Goal: Information Seeking & Learning: Learn about a topic

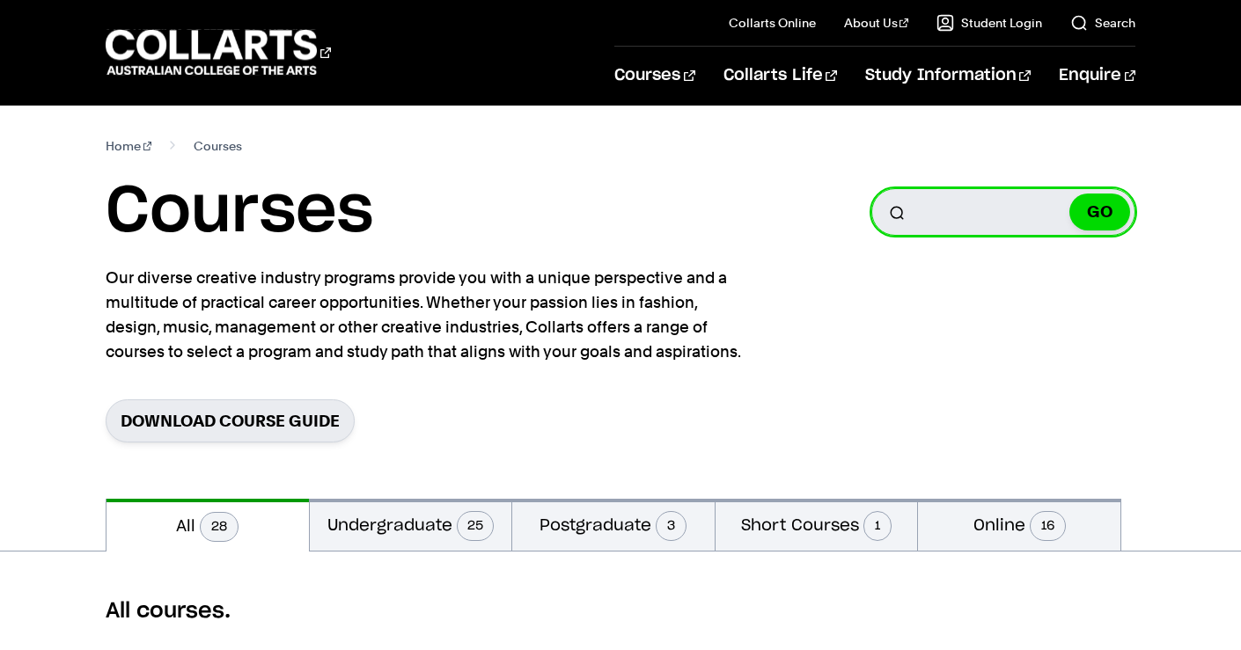
click at [949, 202] on input "Search for a course" at bounding box center [1003, 212] width 264 height 48
type input "い"
type input "interior"
click at [1069, 194] on button "GO" at bounding box center [1099, 212] width 61 height 37
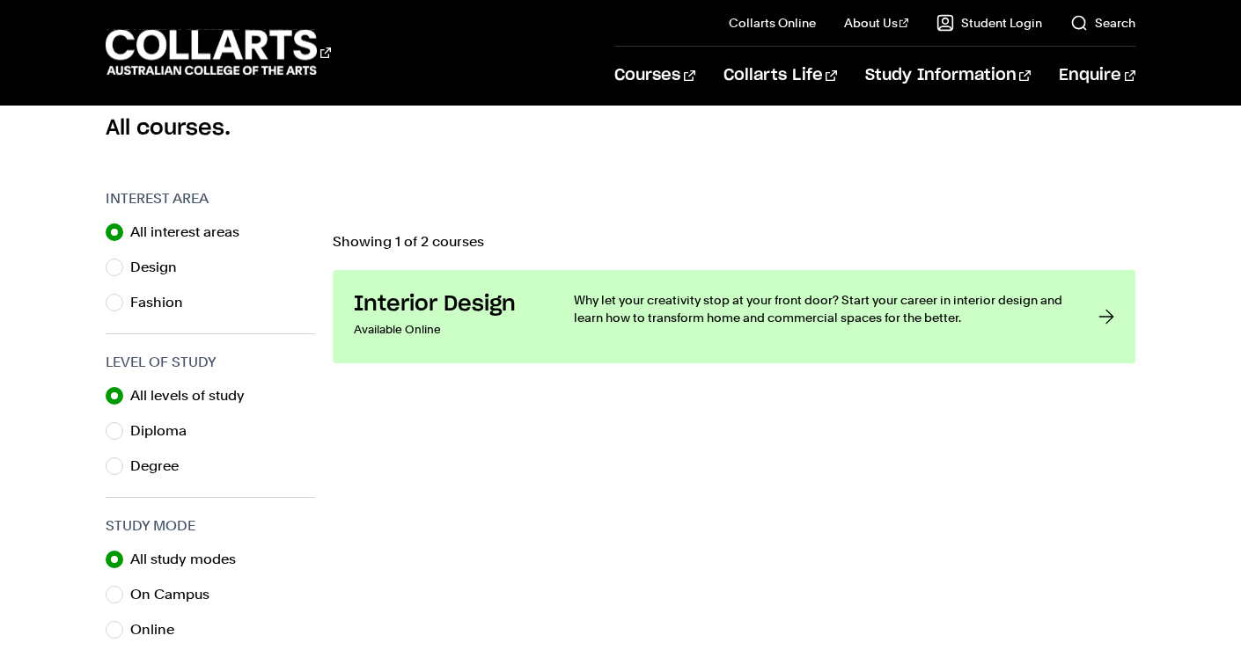
scroll to position [485, 0]
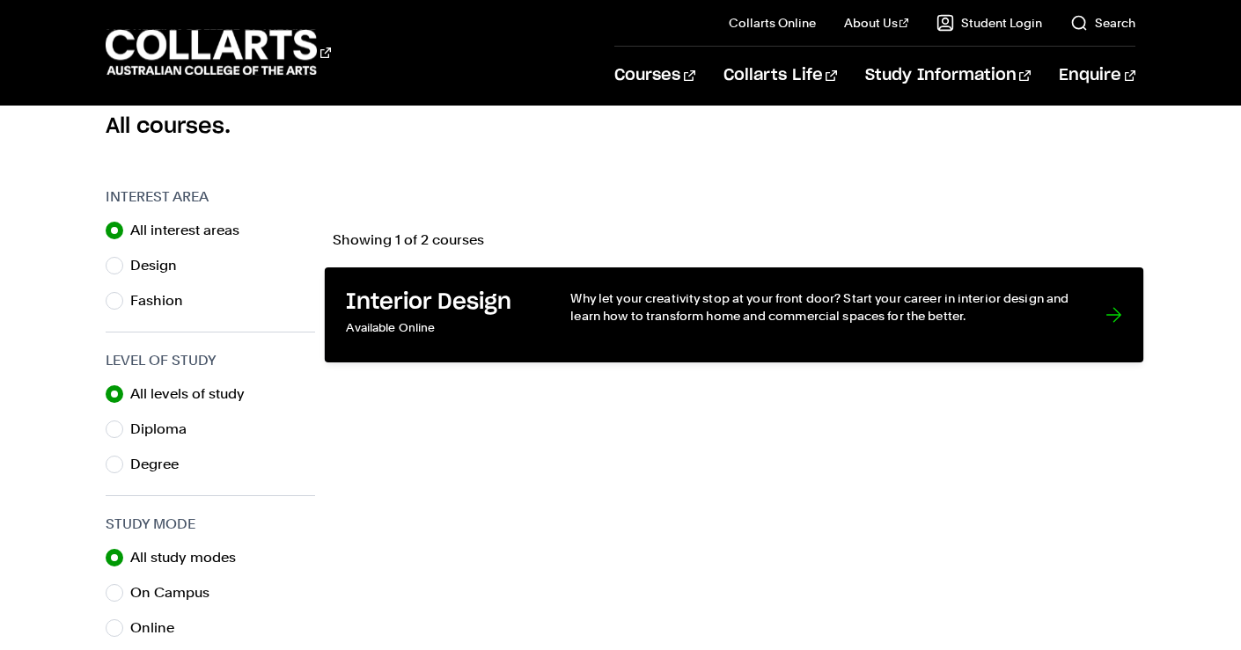
click at [760, 325] on div "Why let your creativity stop at your front door? Start your career in interior …" at bounding box center [819, 316] width 499 height 52
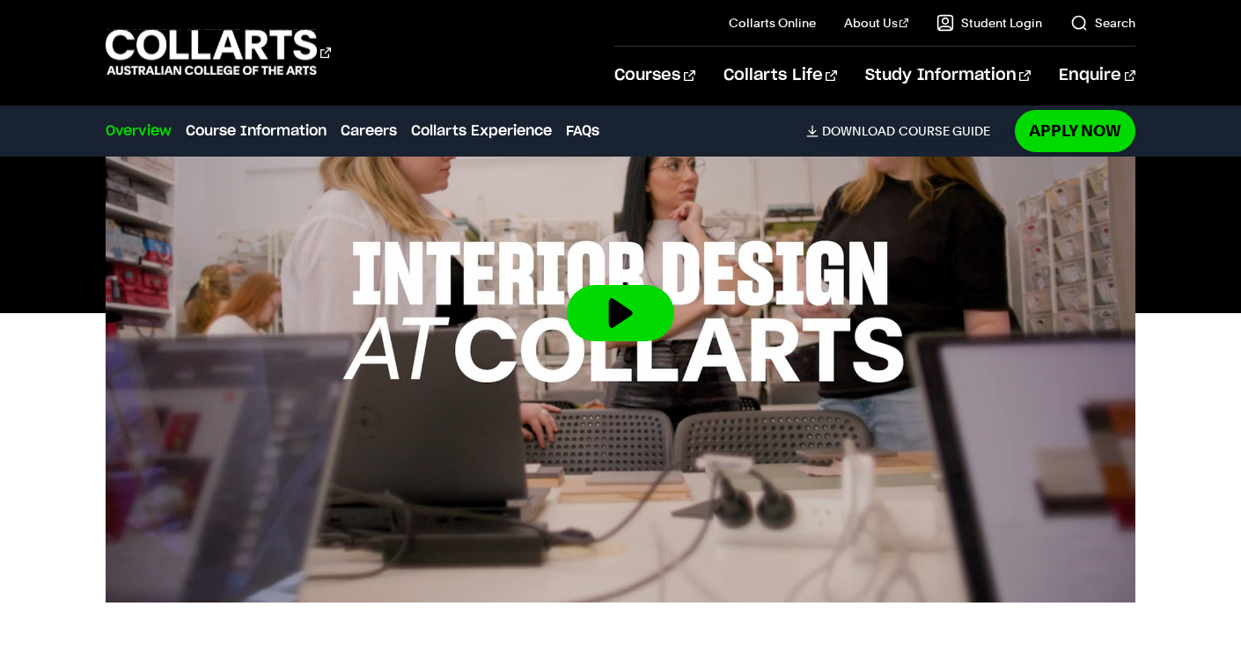
scroll to position [794, 0]
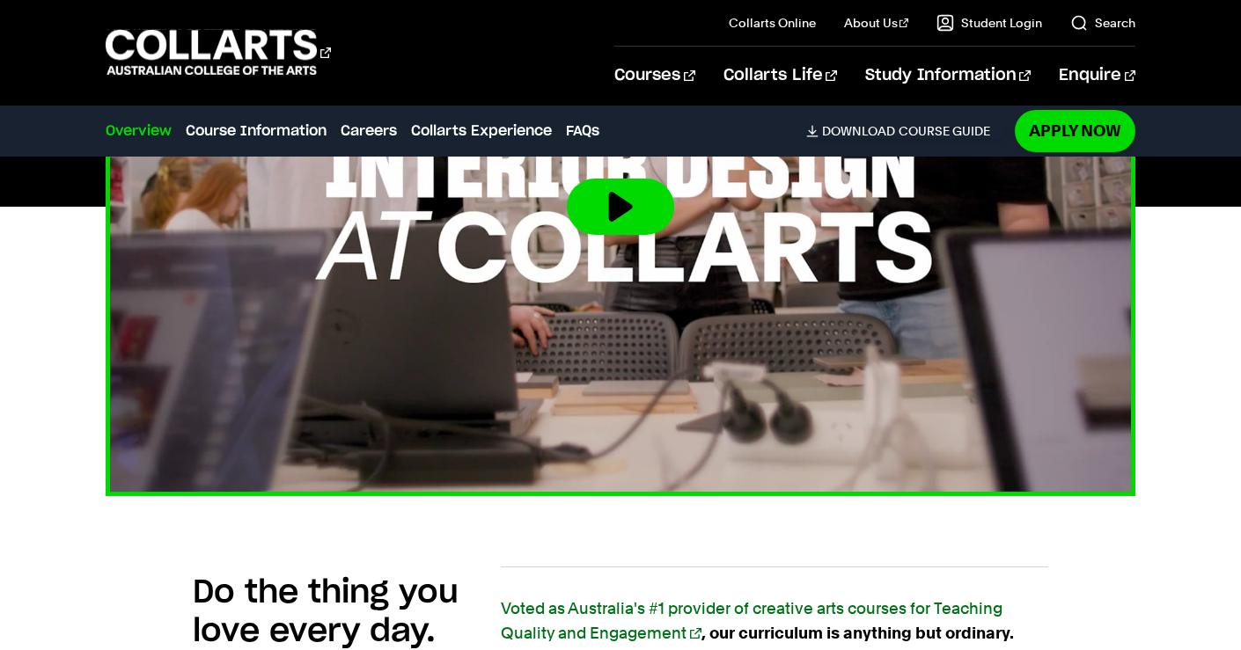
click at [613, 230] on button at bounding box center [620, 207] width 107 height 56
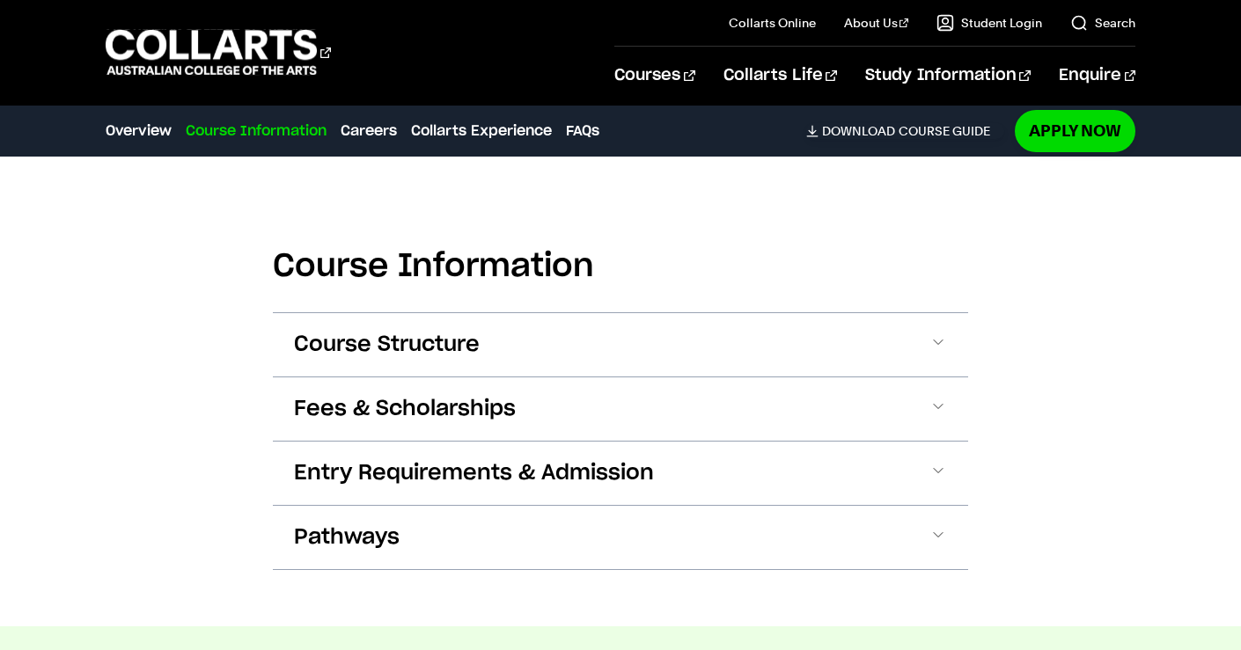
scroll to position [1979, 0]
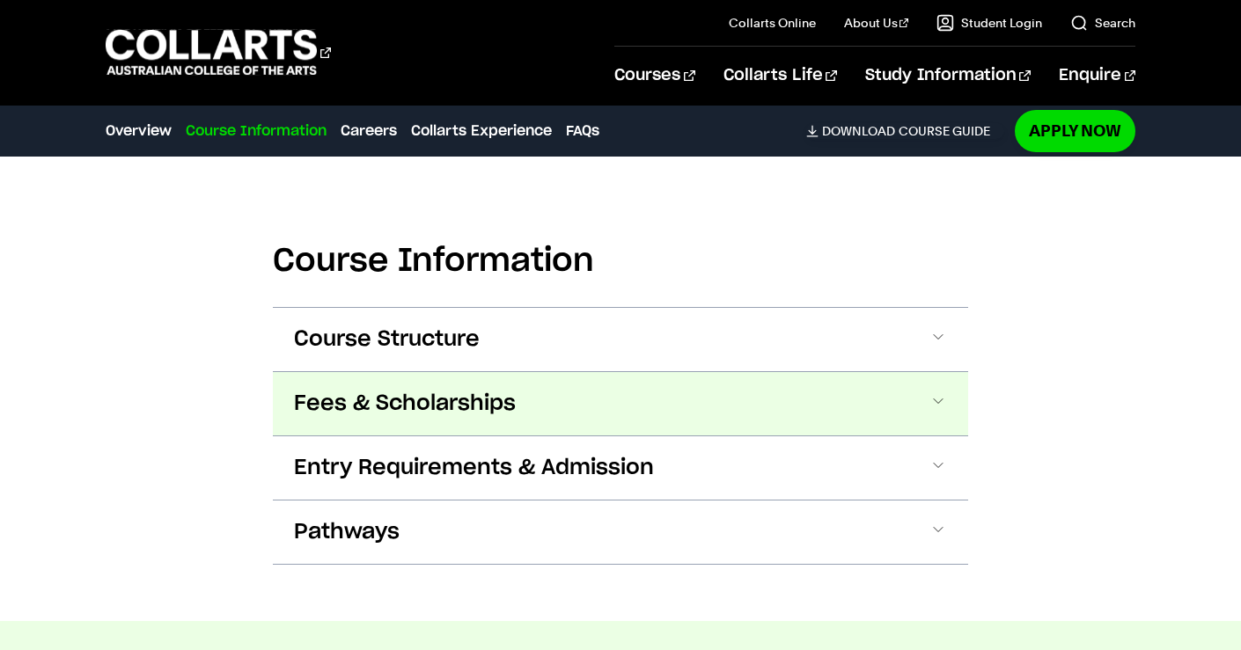
click at [415, 390] on span "Fees & Scholarships" at bounding box center [405, 404] width 222 height 28
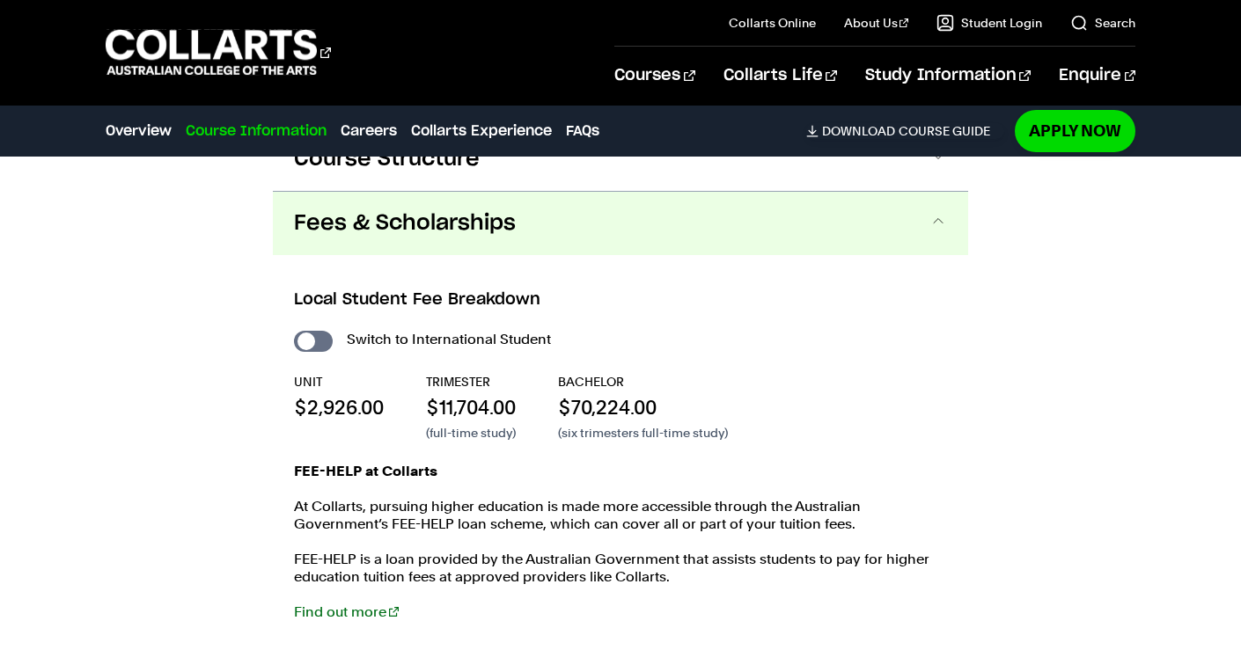
scroll to position [2168, 0]
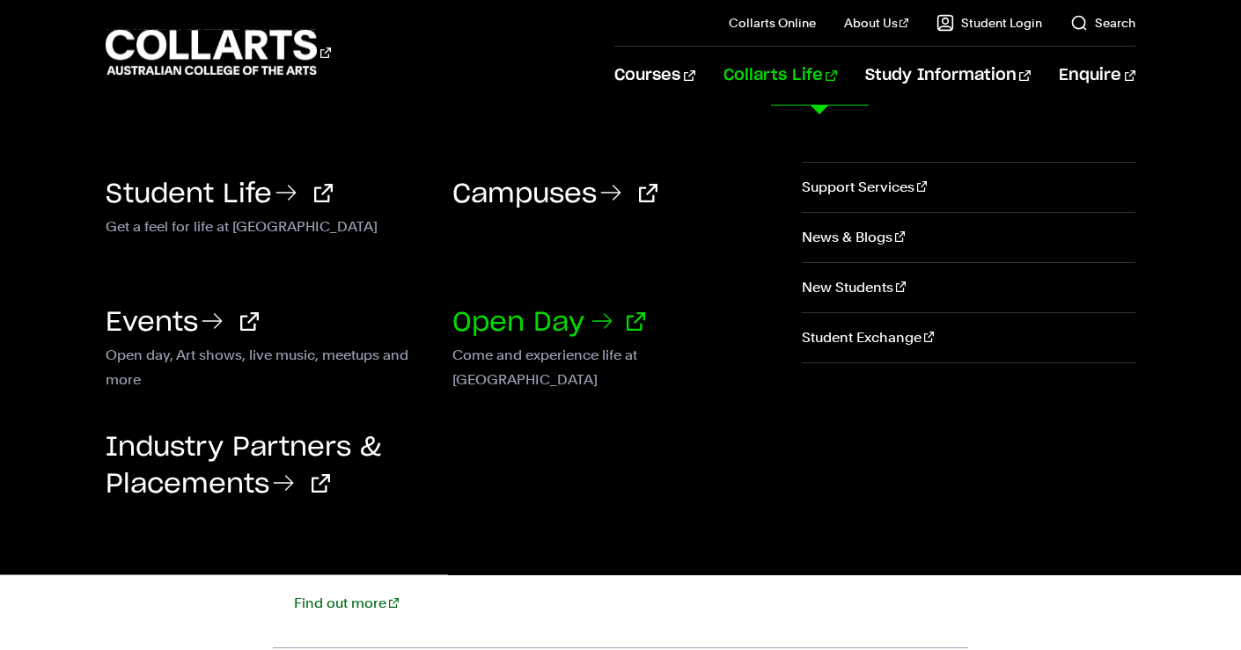
click at [497, 331] on link "Open Day" at bounding box center [548, 323] width 193 height 26
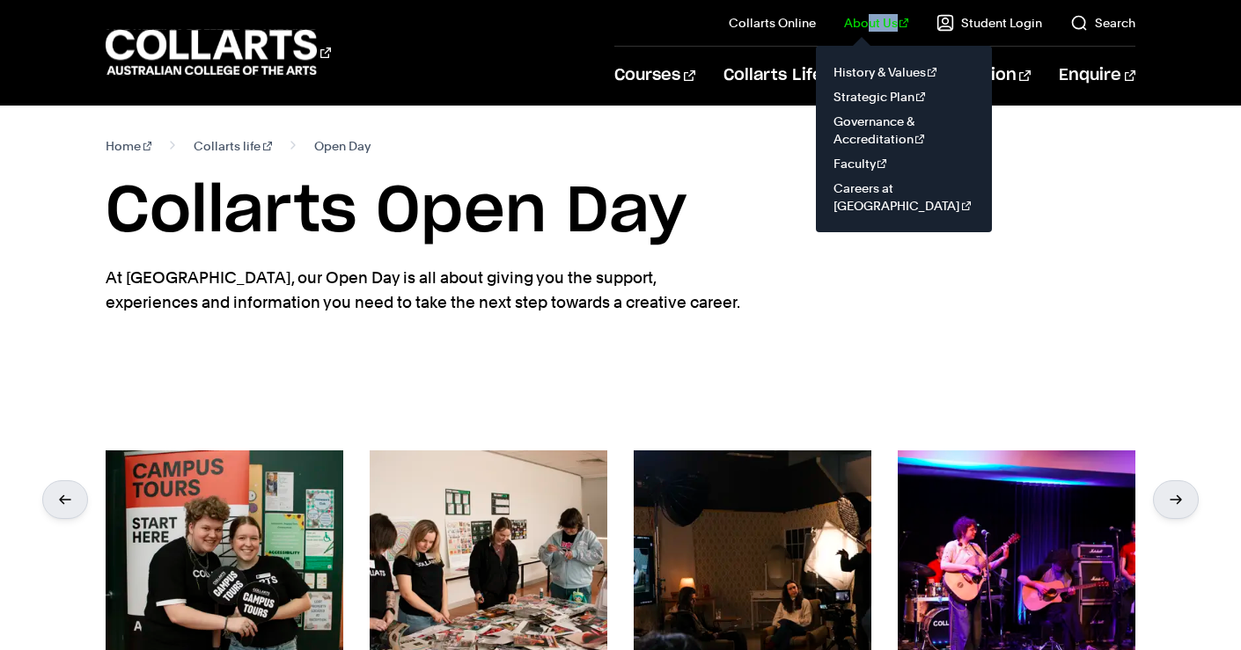
click at [880, 31] on il "About Us History & Values Strategic Plan Governance & Accreditation Faculty Car…" at bounding box center [862, 23] width 93 height 46
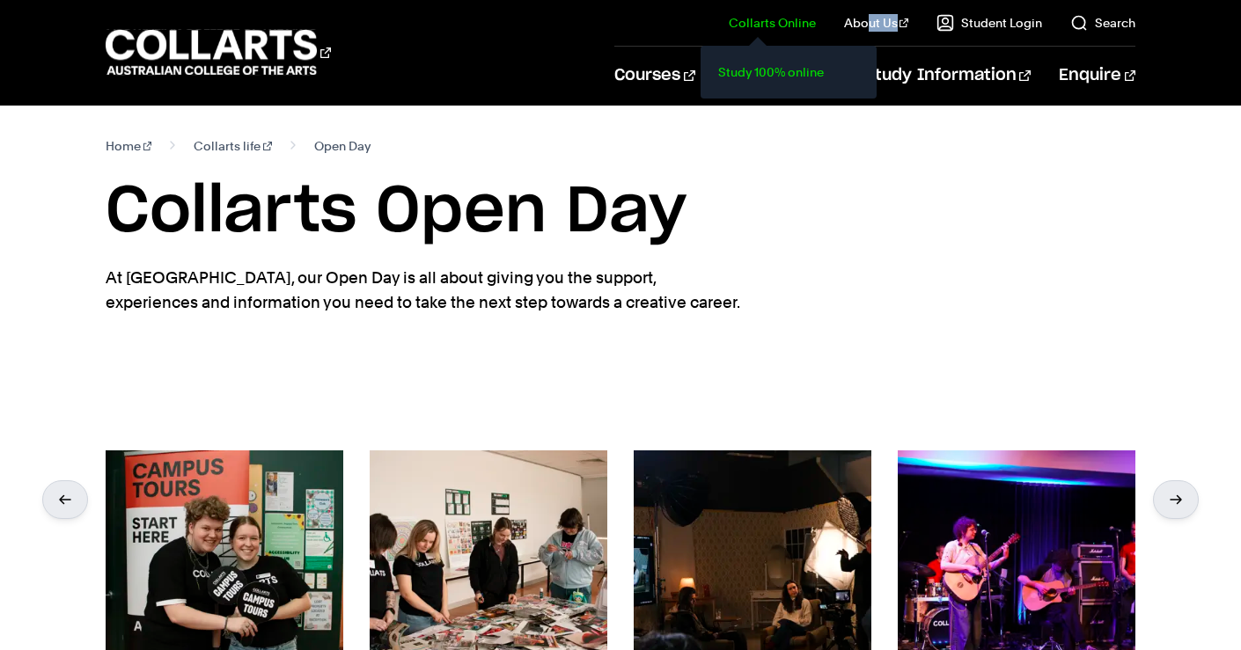
click at [778, 76] on link "Study 100% online" at bounding box center [789, 72] width 148 height 25
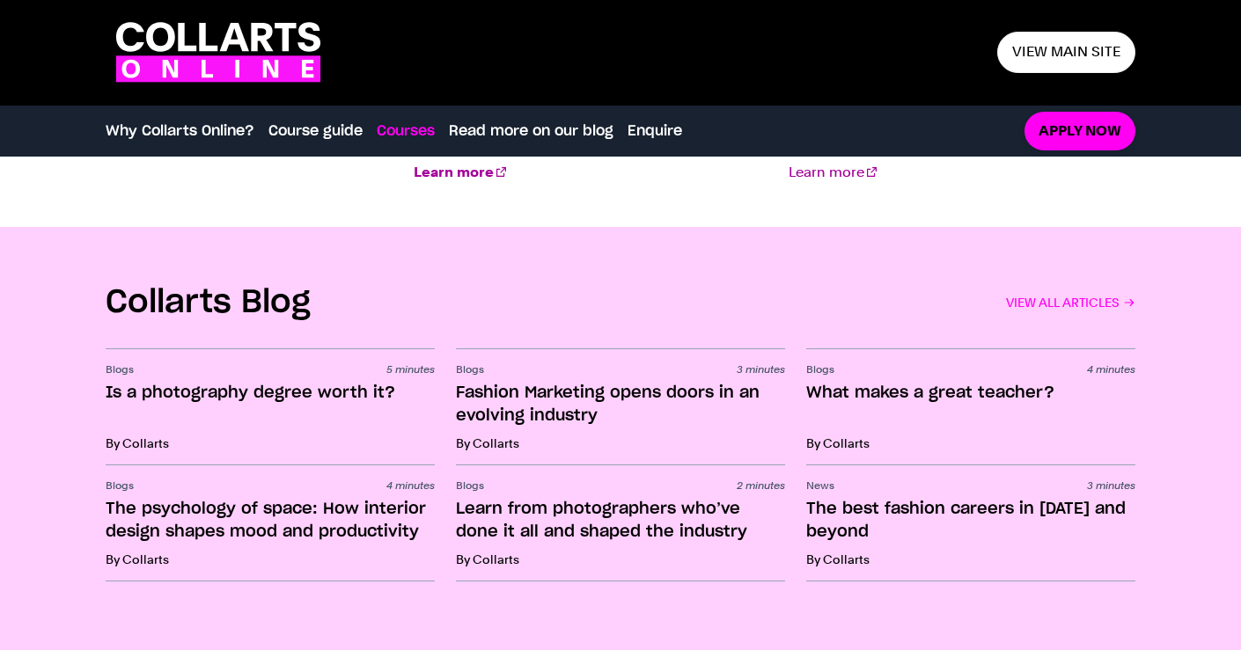
scroll to position [2491, 0]
